Goal: Transaction & Acquisition: Download file/media

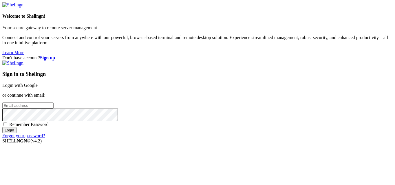
click at [38, 83] on link "Login with Google" at bounding box center [19, 85] width 35 height 5
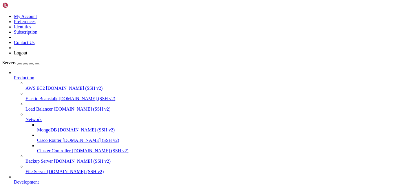
click at [34, 75] on span "Production" at bounding box center [24, 77] width 20 height 5
click at [14, 75] on icon at bounding box center [14, 75] width 0 height 0
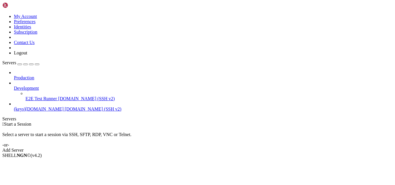
click at [14, 86] on icon at bounding box center [14, 86] width 0 height 0
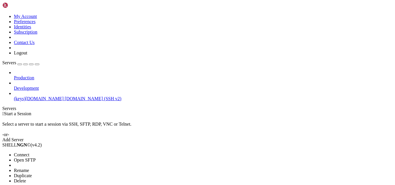
click at [36, 157] on span "Open SFTP" at bounding box center [25, 159] width 22 height 5
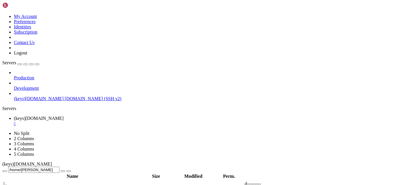
scroll to position [145, 0]
click at [37, 145] on span " DOCUMENTOS" at bounding box center [20, 147] width 34 height 5
type input "/home/[PERSON_NAME]/DOCUMENTOS"
